Goal: Find specific page/section: Find specific page/section

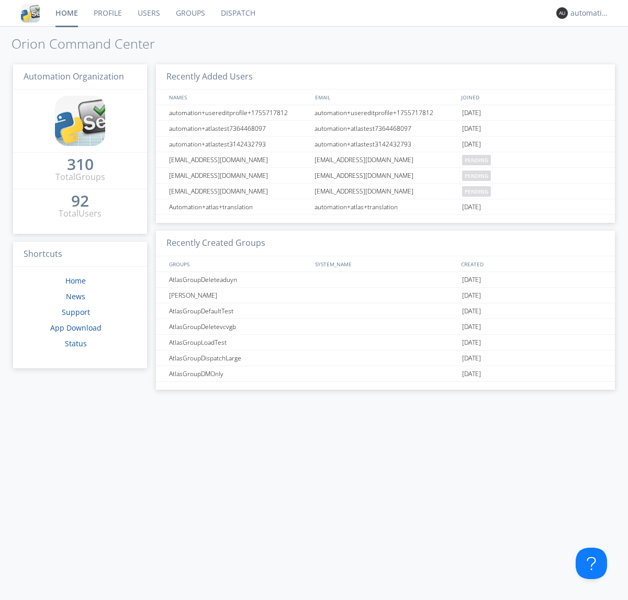
click at [237, 13] on link "Dispatch" at bounding box center [238, 13] width 50 height 26
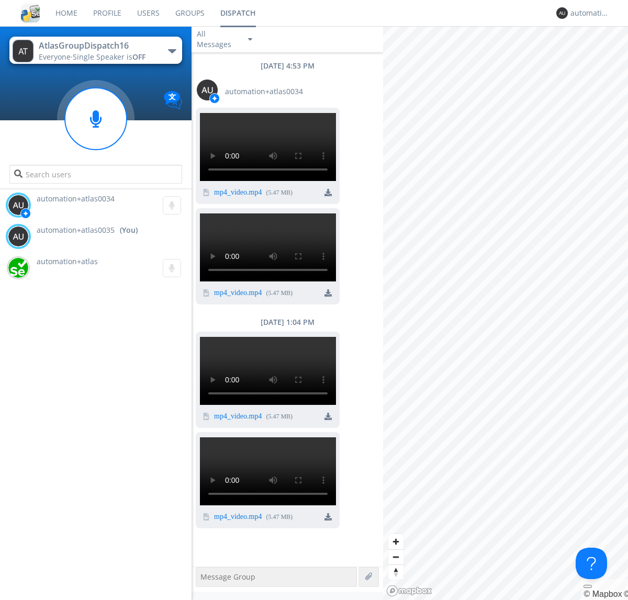
click at [172, 51] on div "button" at bounding box center [172, 51] width 8 height 4
click at [0, 0] on span "AtlasGroupDispatch17" at bounding box center [0, 0] width 0 height 0
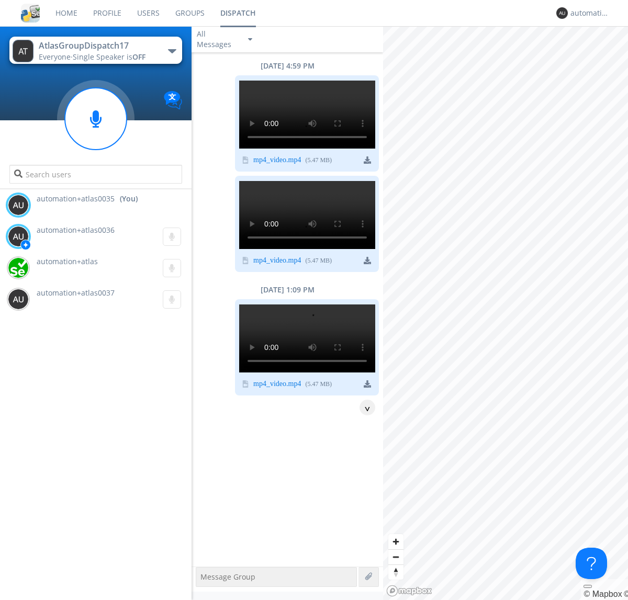
scroll to position [355, 0]
